Goal: Task Accomplishment & Management: Complete application form

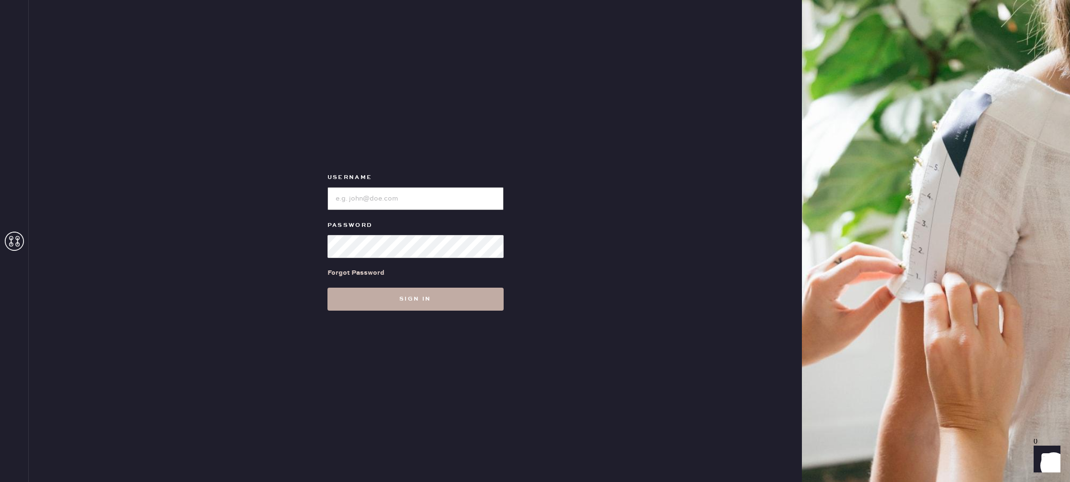
type input "reformationstudiocity"
click at [395, 292] on button "Sign in" at bounding box center [415, 299] width 176 height 23
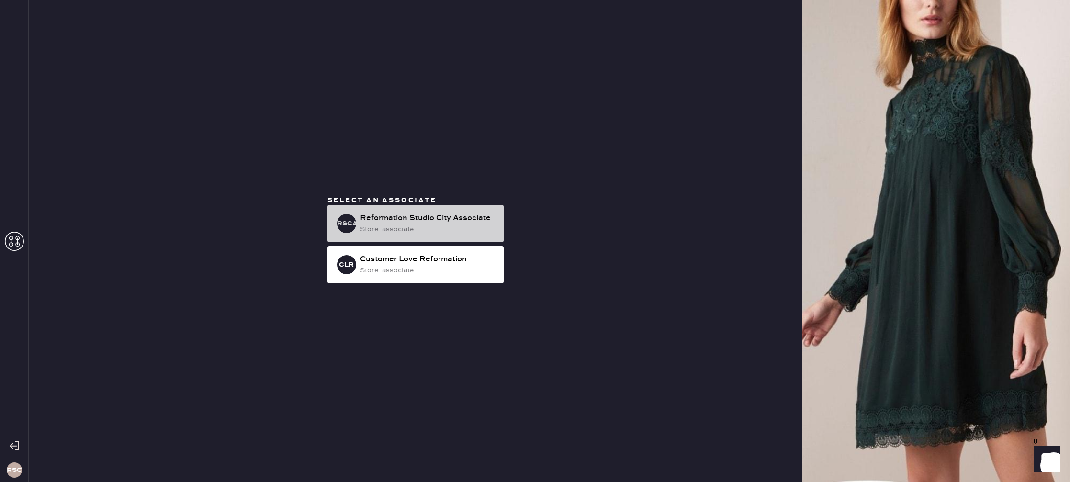
click at [416, 223] on div "Reformation Studio City Associate" at bounding box center [428, 218] width 136 height 11
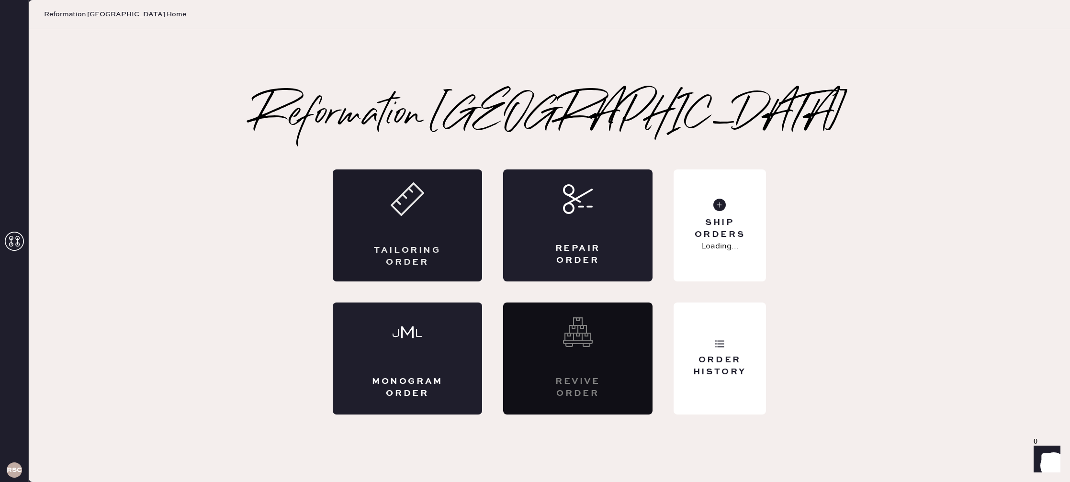
click at [431, 213] on div "Tailoring Order" at bounding box center [407, 225] width 149 height 112
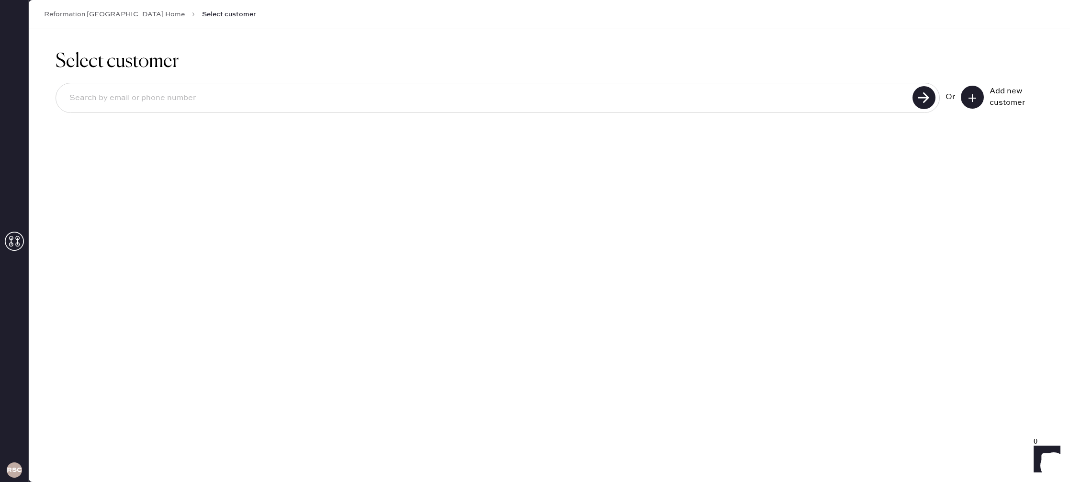
click at [188, 92] on input at bounding box center [486, 98] width 848 height 22
click at [968, 97] on icon at bounding box center [973, 98] width 10 height 10
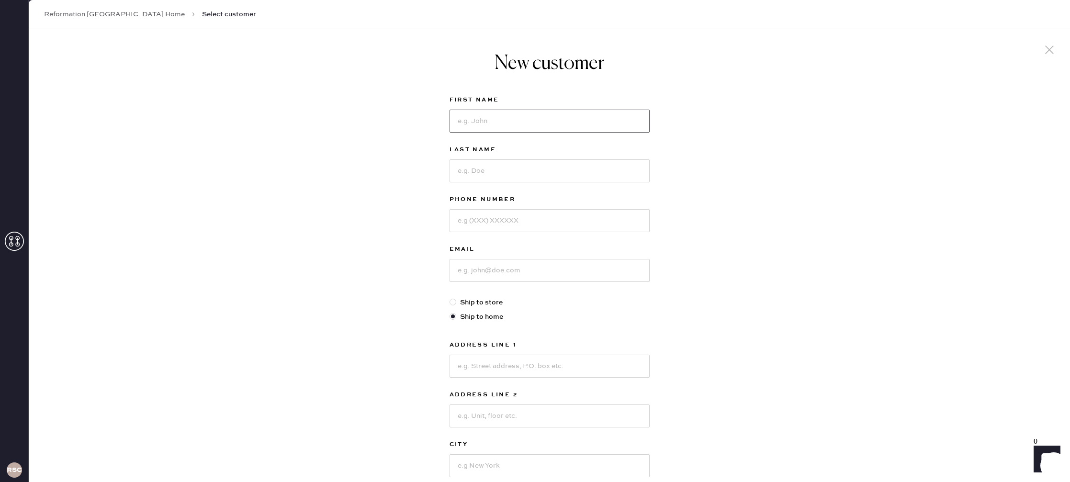
click at [563, 122] on input at bounding box center [550, 121] width 200 height 23
type input "[PERSON_NAME]"
type input "9255953360"
click at [506, 269] on input at bounding box center [550, 270] width 200 height 23
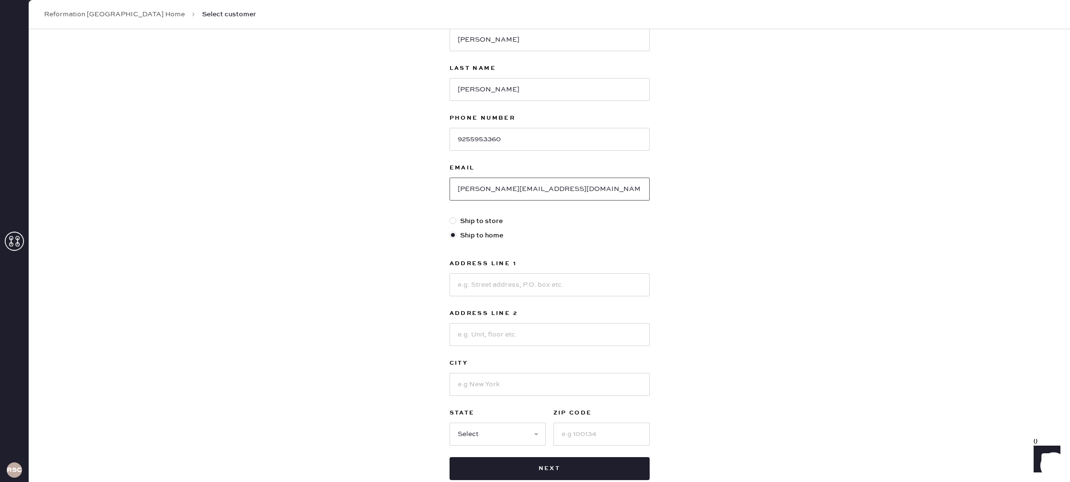
scroll to position [83, 0]
type input "[PERSON_NAME][EMAIL_ADDRESS][DOMAIN_NAME]"
click at [526, 292] on input at bounding box center [550, 282] width 200 height 23
type input "[STREET_ADDRESS]"
type input "Santa Clarita"
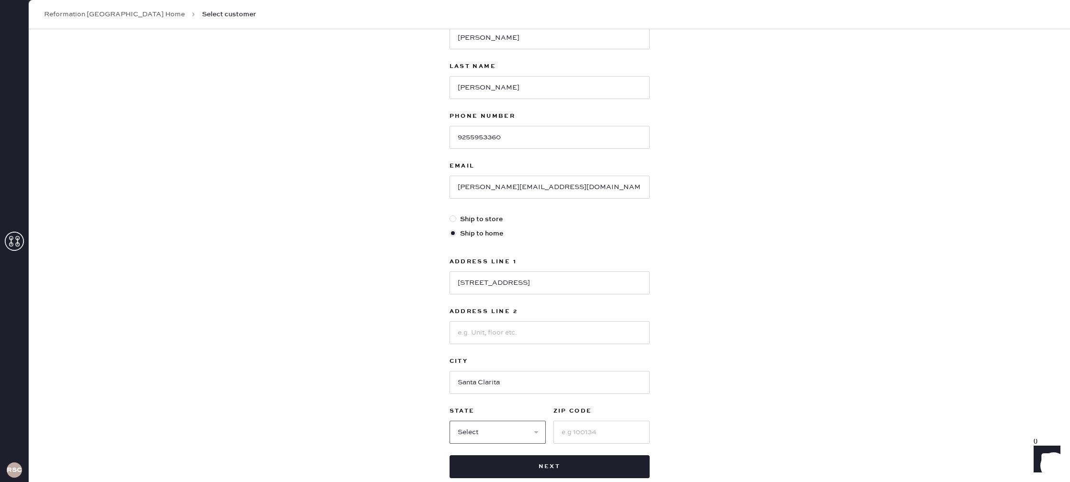
select select "CA"
type input "91350"
click at [561, 468] on button "Next" at bounding box center [550, 466] width 200 height 23
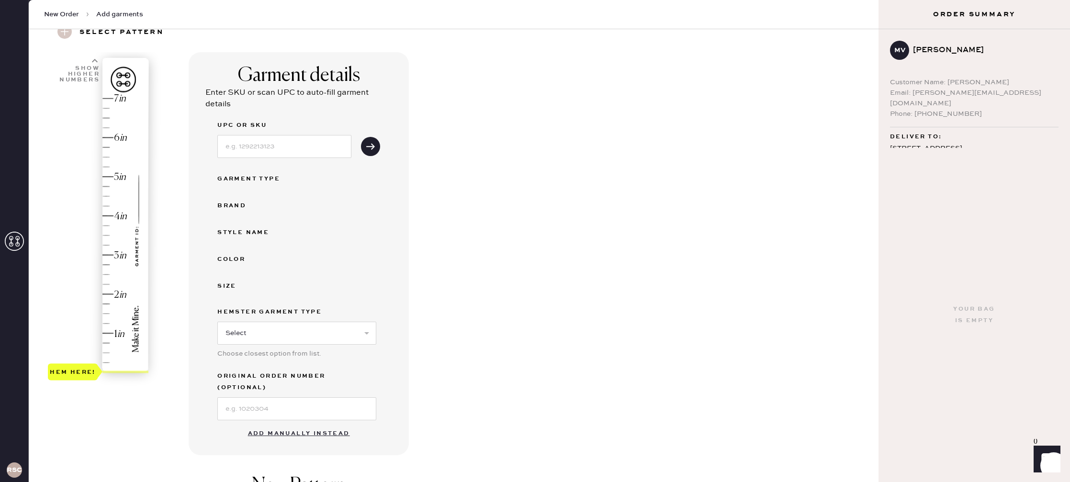
scroll to position [45, 0]
click at [301, 422] on button "Add manually instead" at bounding box center [298, 431] width 113 height 19
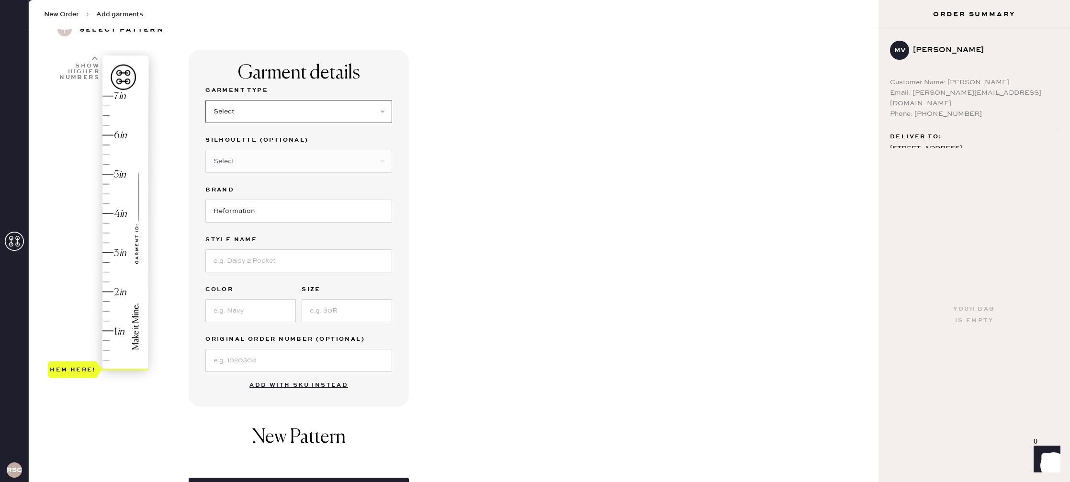
click at [257, 106] on select "Select Basic Skirt Jeans Leggings Pants Shorts Basic Sleeved Dress Basic Sleeve…" at bounding box center [298, 111] width 187 height 23
select select "4"
click at [205, 100] on select "Select Basic Skirt Jeans Leggings Pants Shorts Basic Sleeved Dress Basic Sleeve…" at bounding box center [298, 111] width 187 height 23
click at [266, 160] on select "Select Joggers Shorts Cropped Flare Boot Cut Straight Skinny Other" at bounding box center [298, 161] width 187 height 23
select select "11"
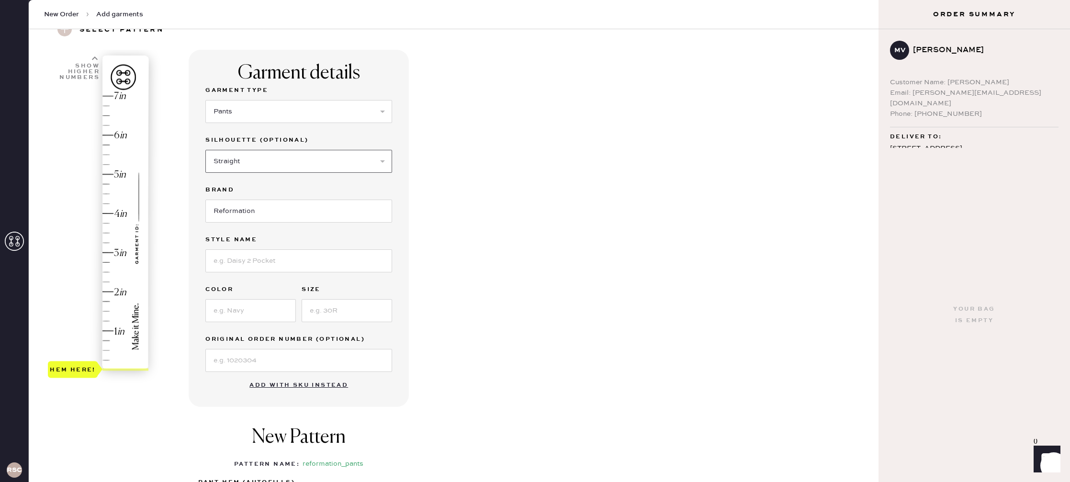
click at [205, 150] on select "Select Joggers Shorts Cropped Flare Boot Cut Straight Skinny Other" at bounding box center [298, 161] width 187 height 23
click at [256, 263] on input at bounding box center [298, 261] width 187 height 23
type input "Olina Linen Pant"
type input "White"
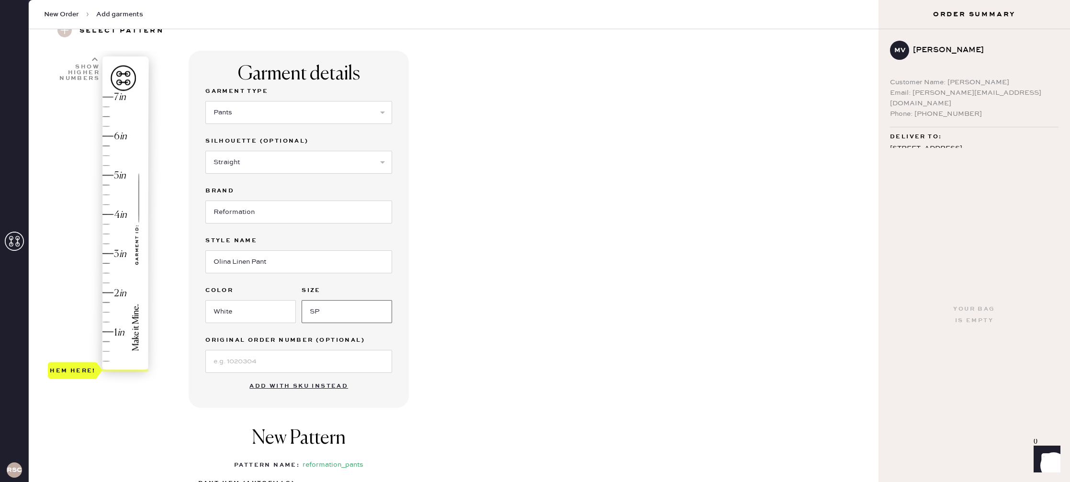
type input "SP"
type input "1.5"
click at [111, 314] on div "Hem here!" at bounding box center [99, 234] width 102 height 282
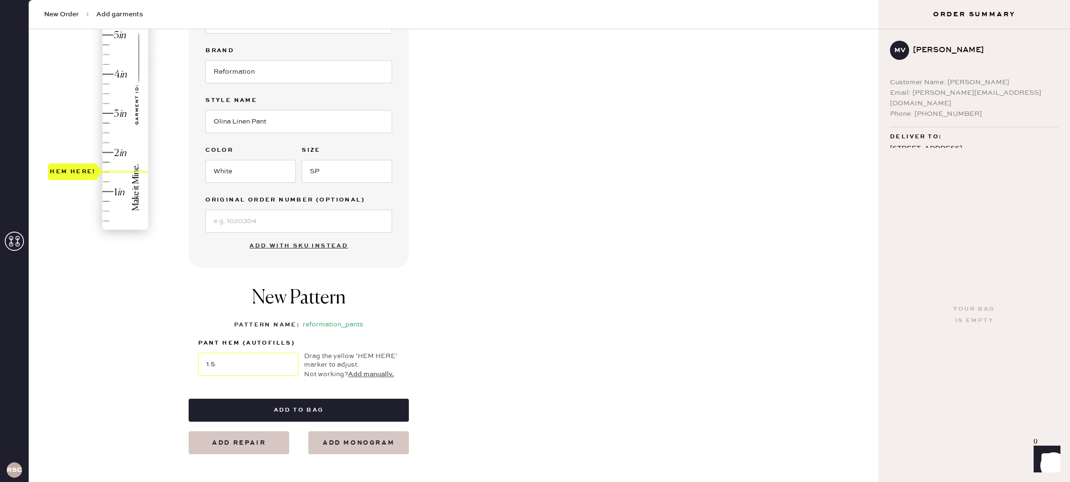
scroll to position [189, 0]
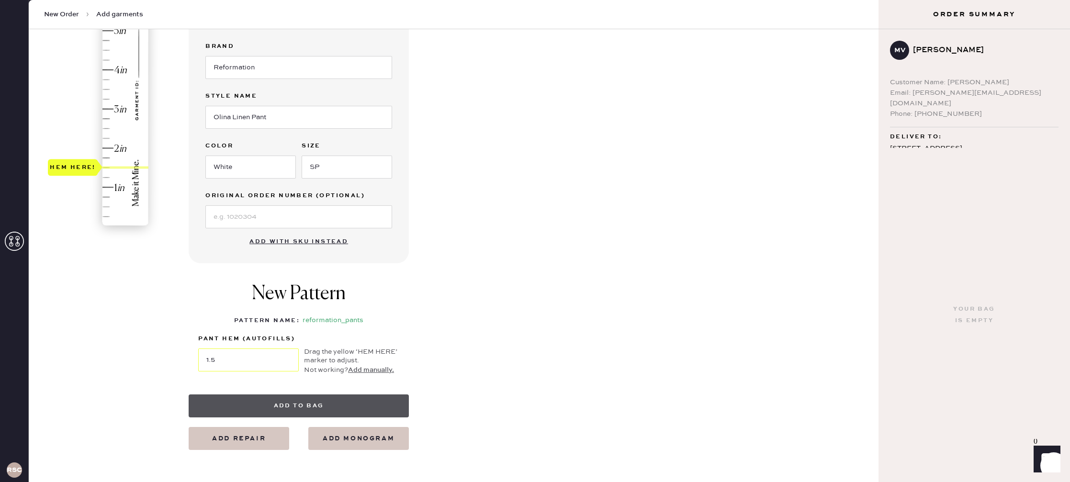
click at [293, 407] on button "Add to bag" at bounding box center [299, 406] width 220 height 23
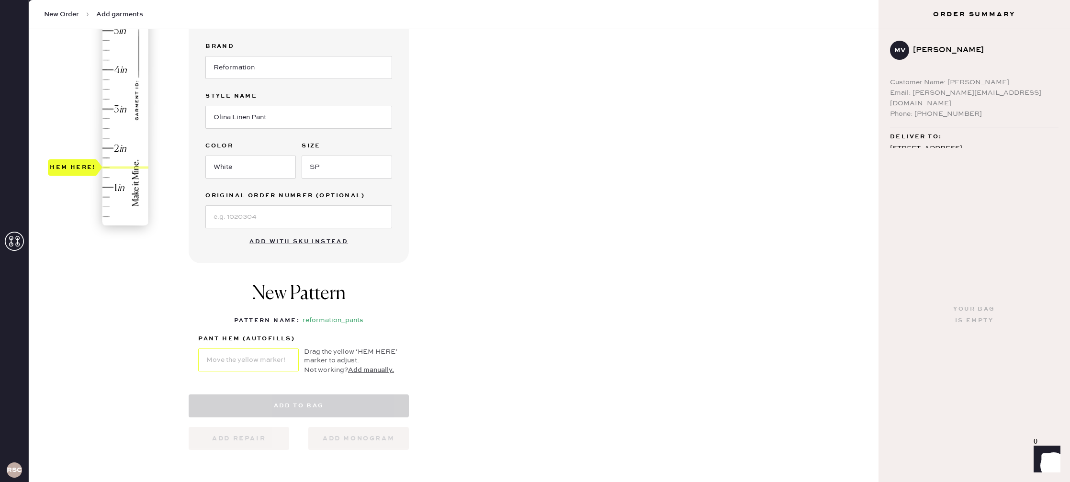
select select "4"
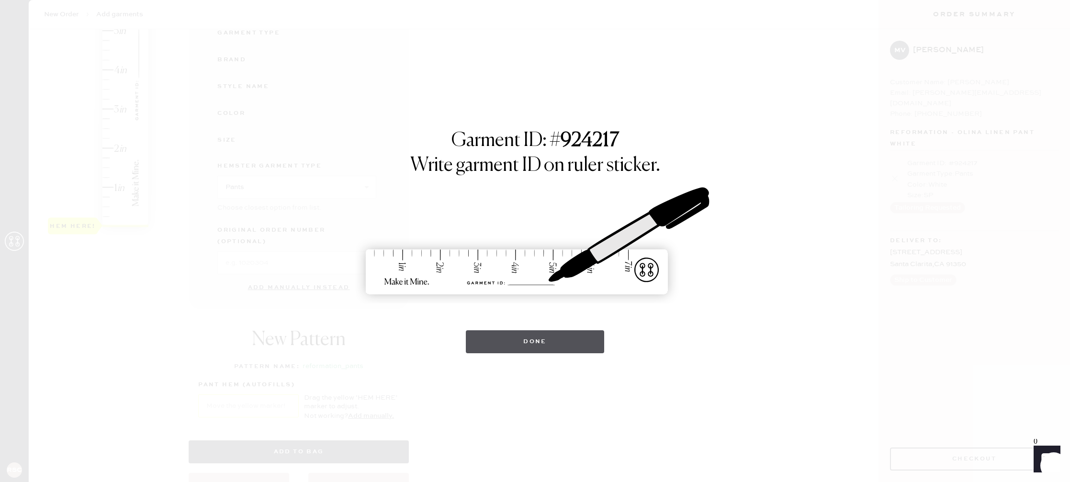
click at [533, 341] on button "Done" at bounding box center [535, 341] width 138 height 23
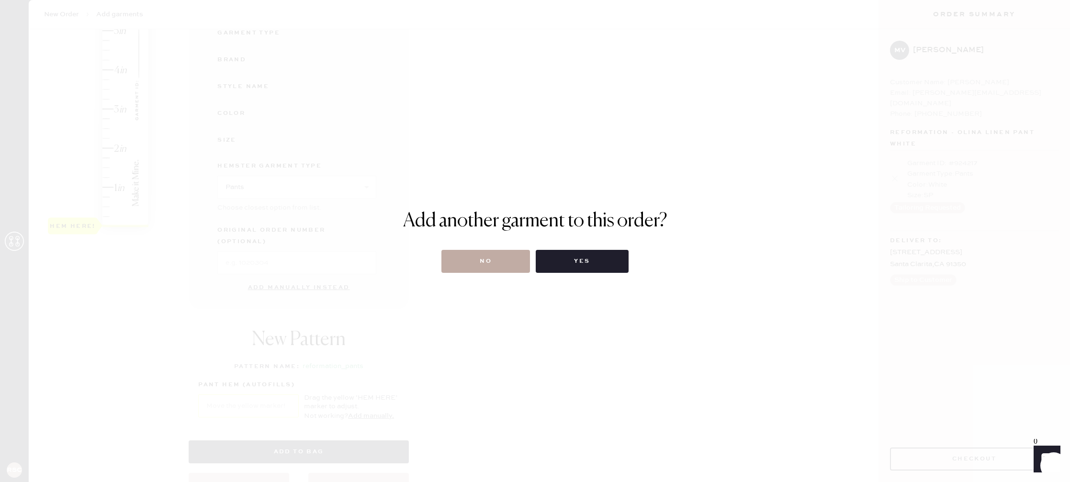
click at [511, 268] on button "No" at bounding box center [485, 261] width 89 height 23
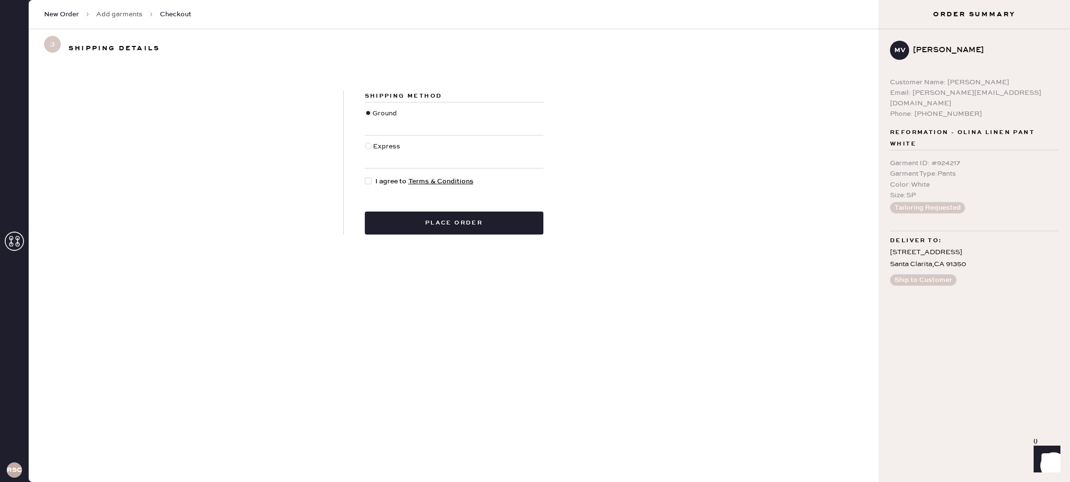
click at [371, 147] on div at bounding box center [369, 151] width 8 height 21
click at [365, 142] on input "Express" at bounding box center [365, 141] width 0 height 0
radio input "true"
click at [370, 180] on div at bounding box center [368, 181] width 7 height 7
click at [365, 177] on input "I agree to Terms & Conditions" at bounding box center [365, 176] width 0 height 0
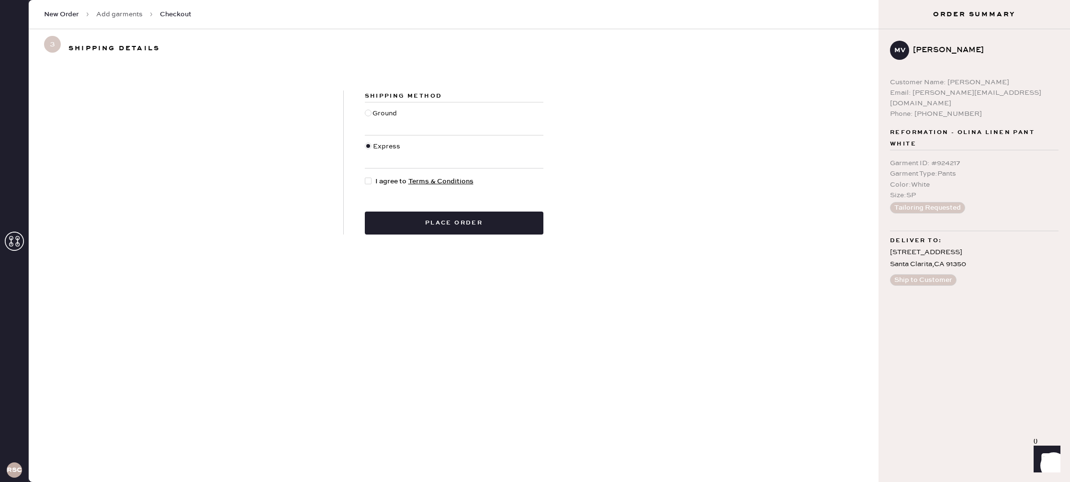
checkbox input "true"
click at [436, 221] on button "Place order" at bounding box center [454, 223] width 179 height 23
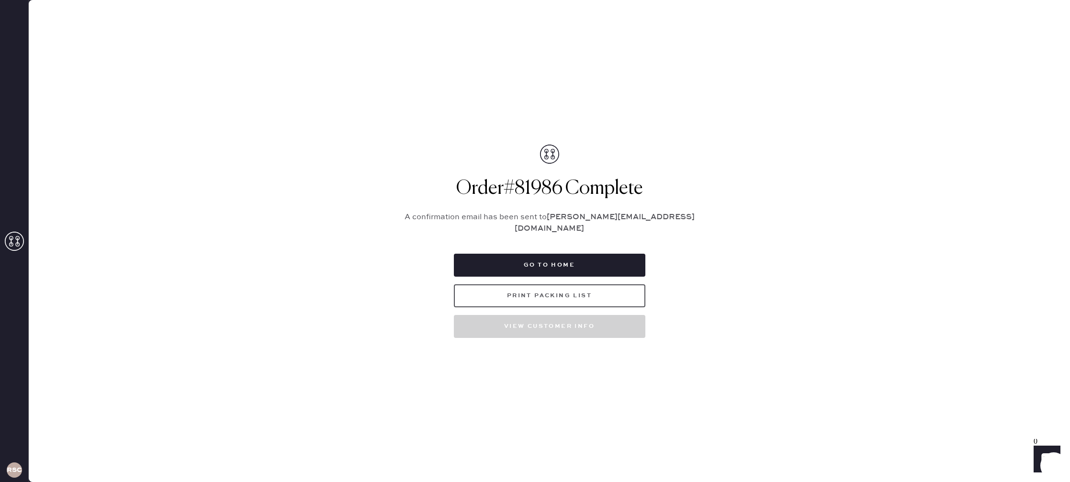
click at [551, 293] on button "Print Packing List" at bounding box center [550, 295] width 192 height 23
click at [19, 241] on icon at bounding box center [14, 241] width 19 height 19
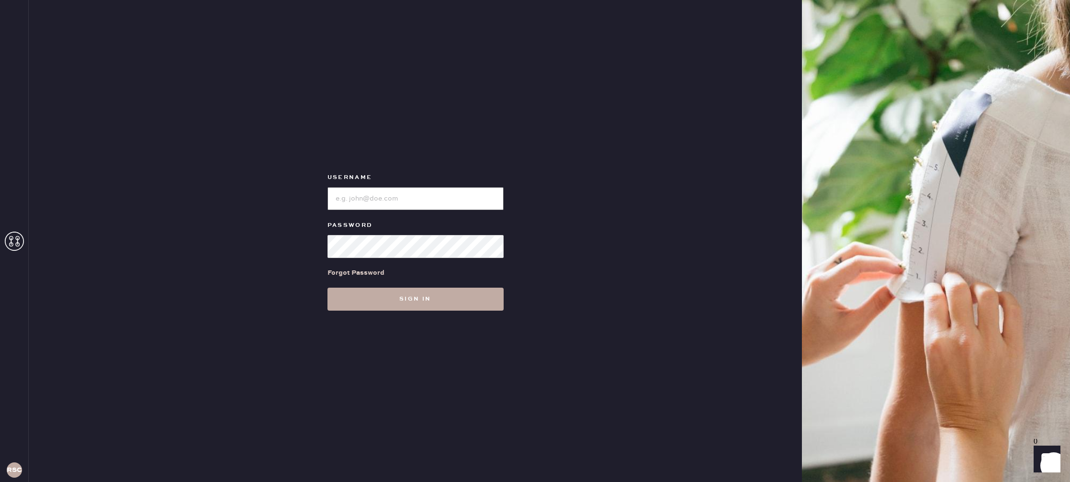
type input "reformationstudiocity"
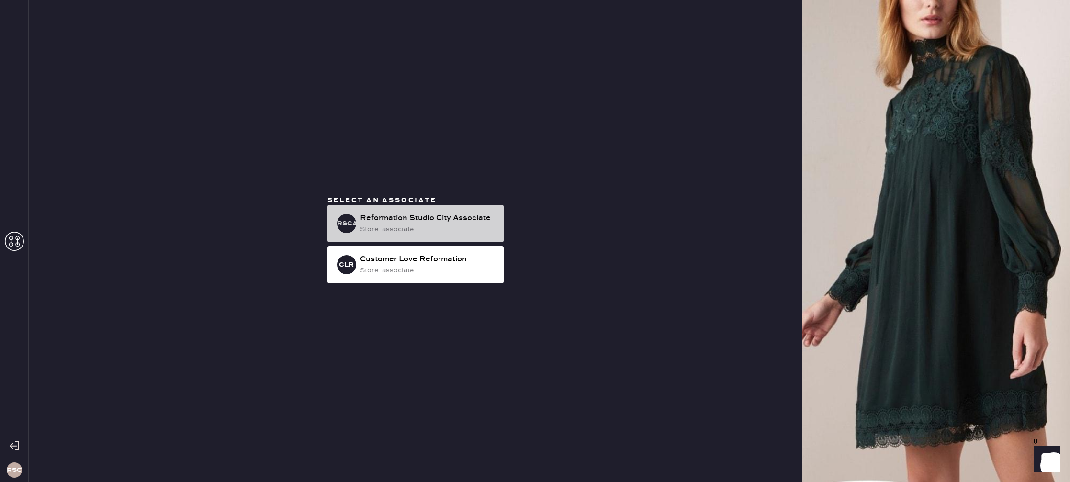
click at [425, 210] on div "RSCA Reformation Studio City Associate store_associate" at bounding box center [415, 223] width 176 height 37
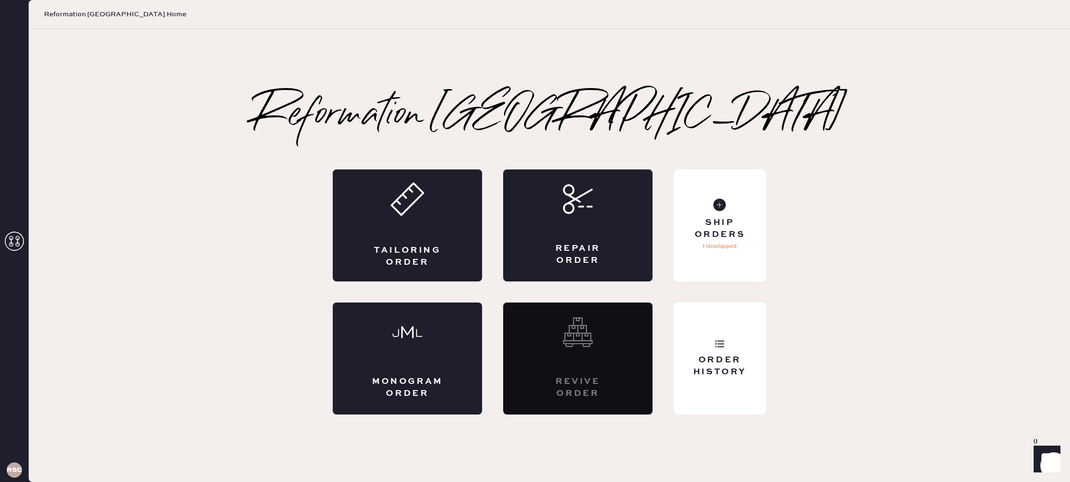
click at [658, 236] on div "Tailoring Order Repair Order Monogram Order Revive order Order History Ship Ord…" at bounding box center [549, 291] width 433 height 245
click at [739, 239] on div "Ship Orders" at bounding box center [719, 229] width 77 height 24
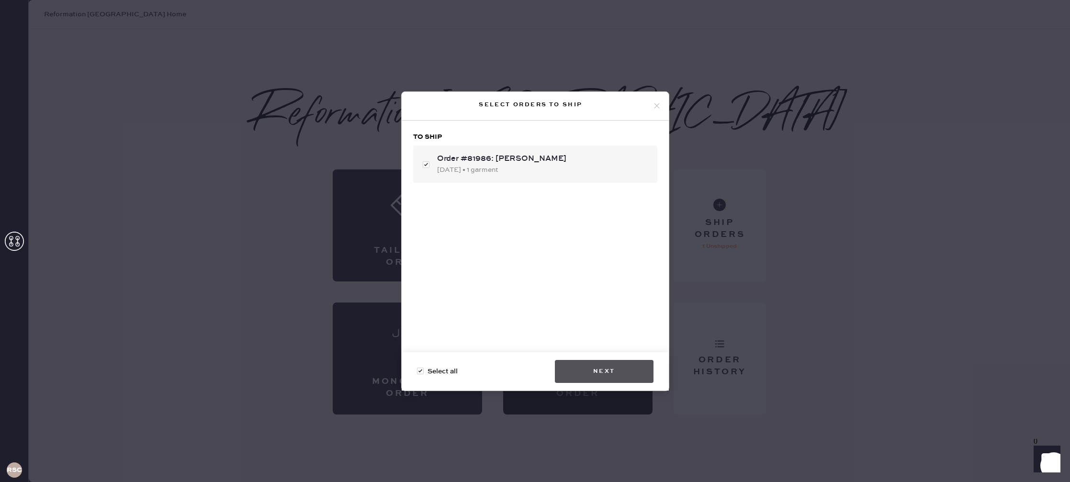
click at [606, 363] on button "Next" at bounding box center [604, 371] width 99 height 23
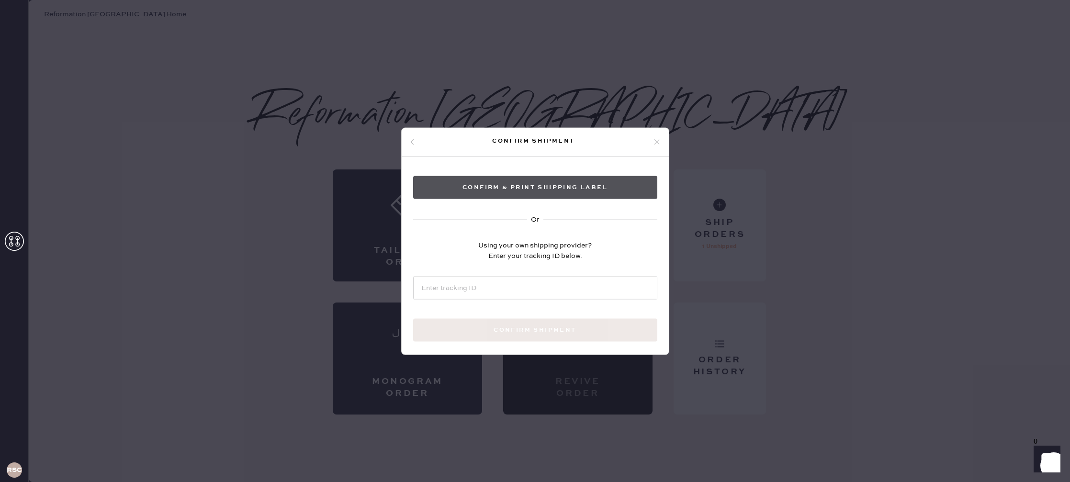
click at [553, 190] on button "Confirm & Print shipping label" at bounding box center [535, 187] width 244 height 23
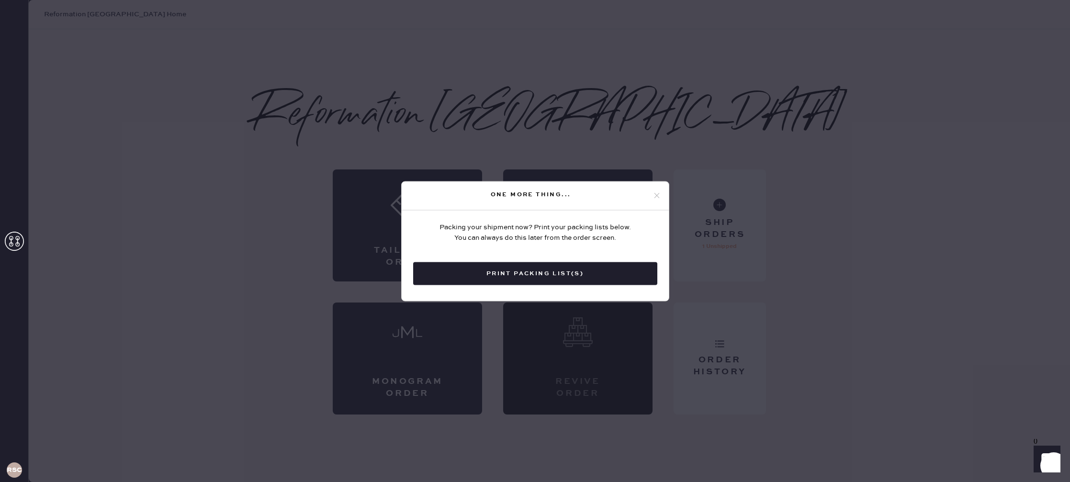
click at [809, 100] on div "One more thing... Packing your shipment now? Print your packing lists below. Yo…" at bounding box center [535, 241] width 1070 height 482
